Goal: Check status: Check status

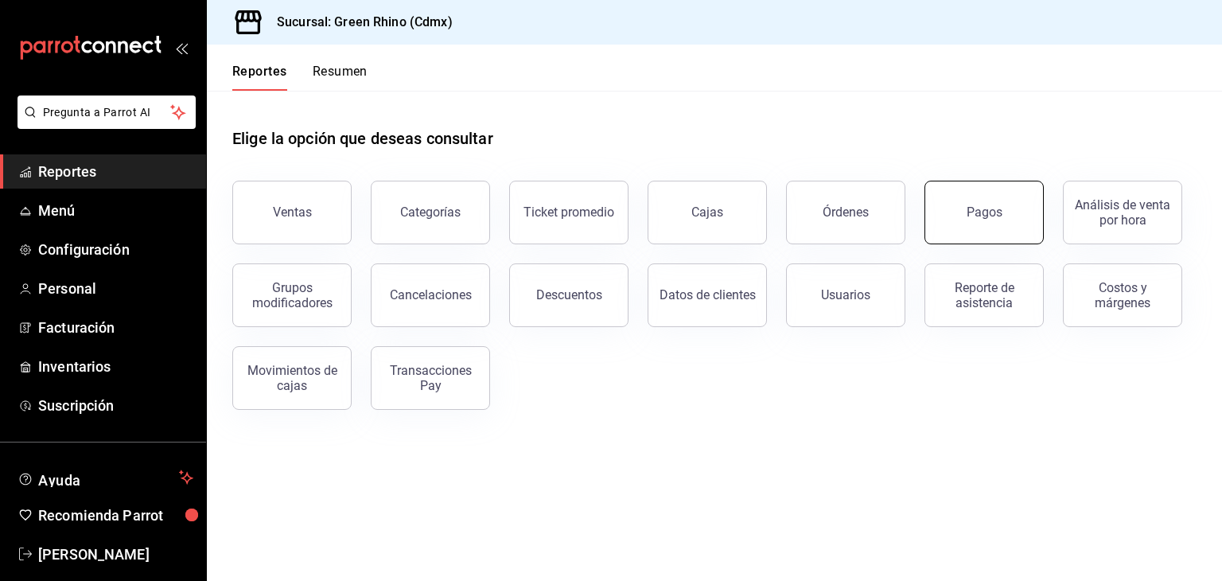
click at [987, 200] on button "Pagos" at bounding box center [983, 213] width 119 height 64
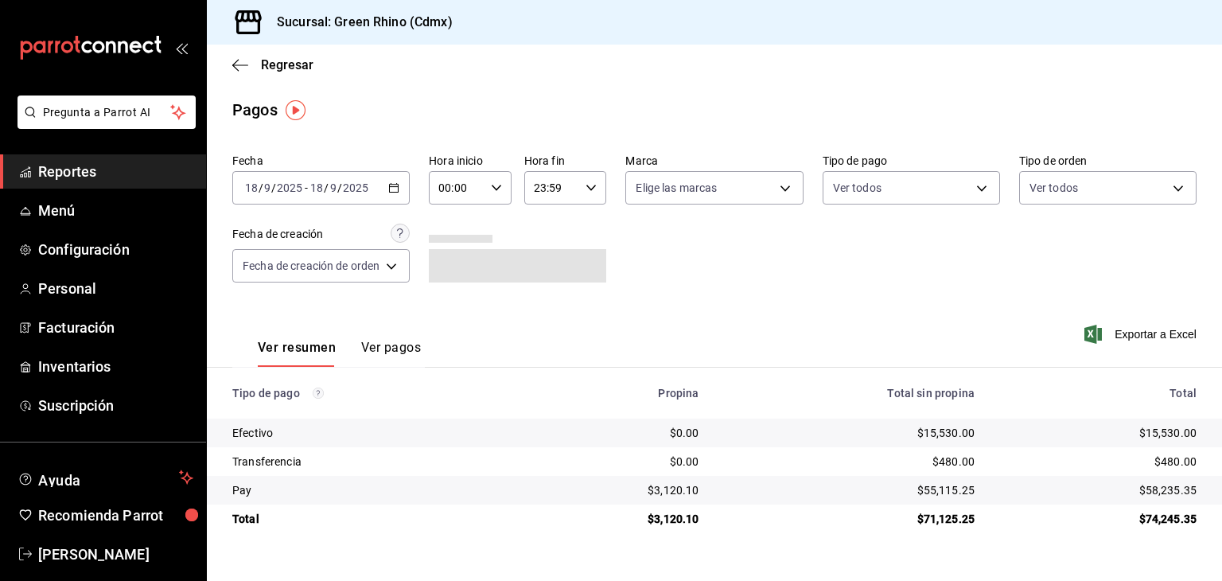
click at [267, 54] on div "Regresar" at bounding box center [714, 65] width 1015 height 41
click at [263, 61] on span "Regresar" at bounding box center [287, 64] width 53 height 15
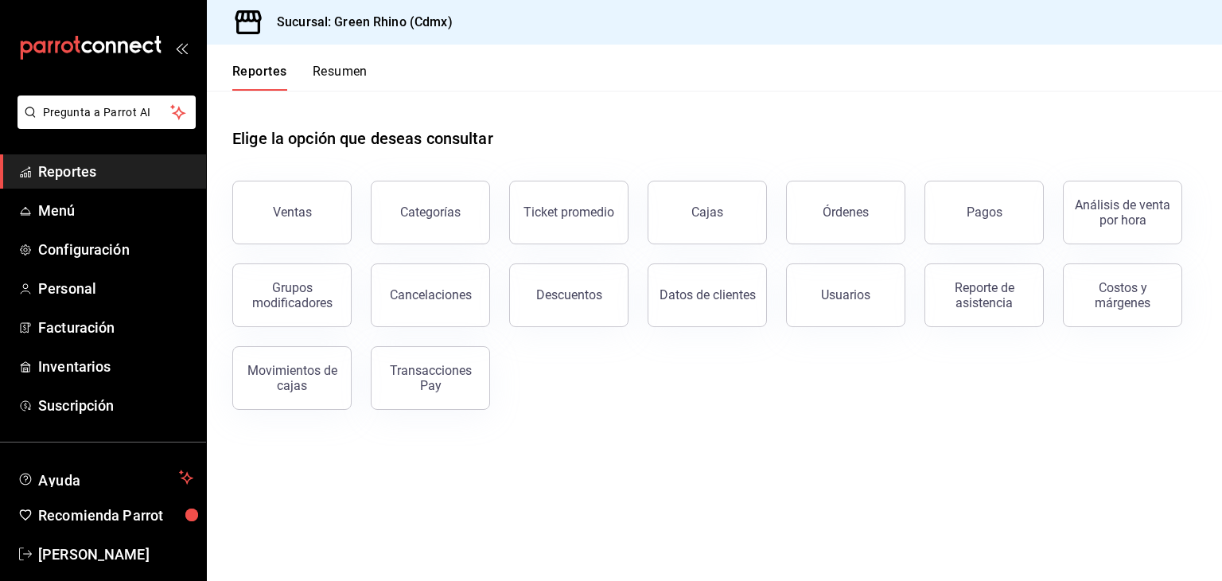
click at [373, 78] on header "Reportes Resumen" at bounding box center [714, 68] width 1015 height 46
click at [350, 79] on button "Resumen" at bounding box center [340, 77] width 55 height 27
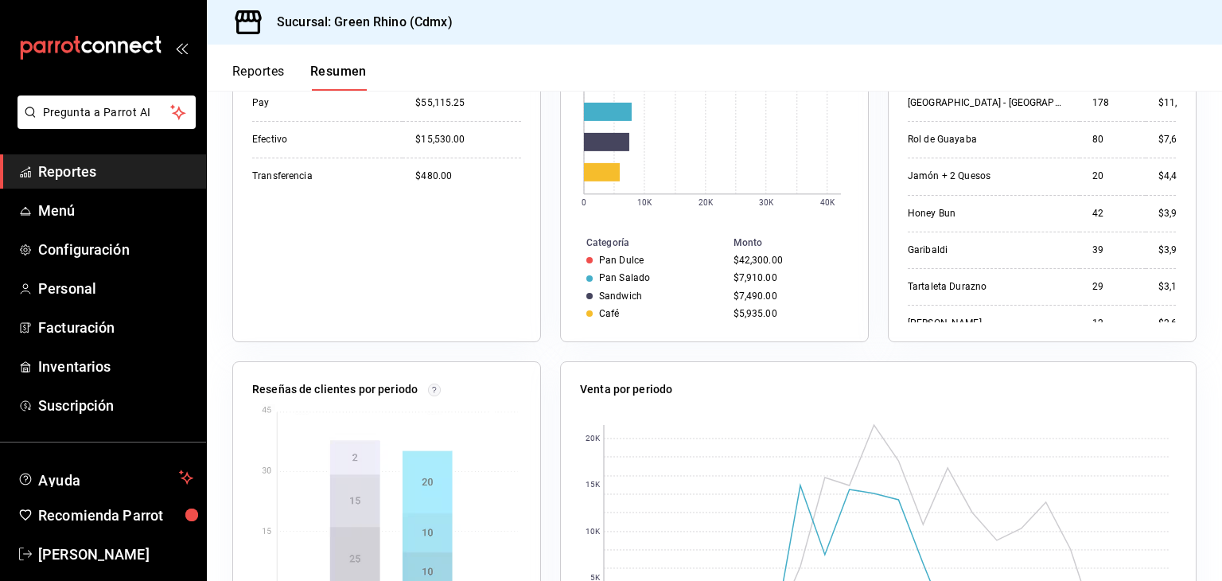
scroll to position [80, 0]
